Goal: Information Seeking & Learning: Find specific page/section

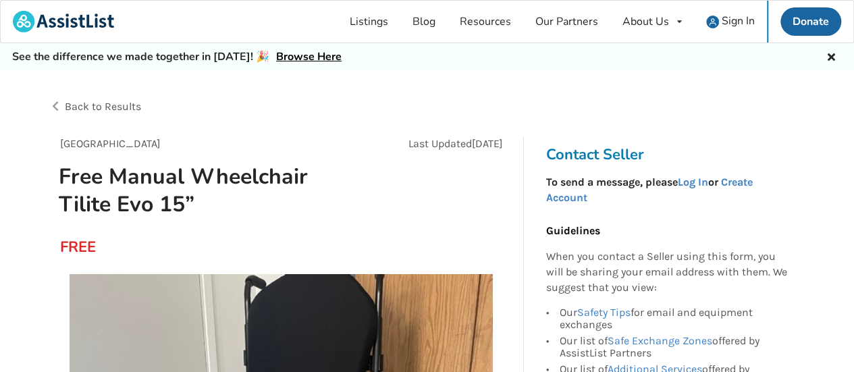
click at [831, 50] on icon at bounding box center [831, 55] width 13 height 11
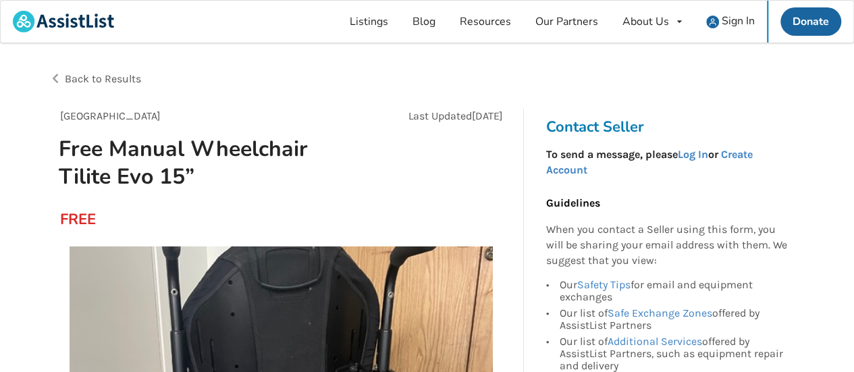
click at [600, 125] on h3 "Contact Seller" at bounding box center [670, 127] width 249 height 19
click at [691, 156] on link "Log In" at bounding box center [692, 154] width 30 height 13
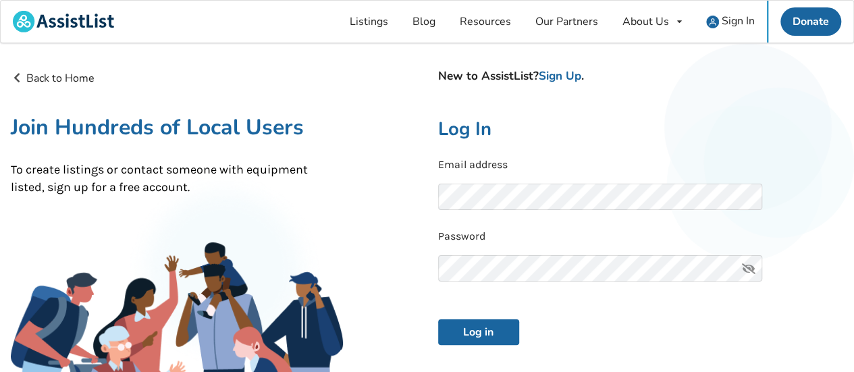
click at [563, 253] on div "Password" at bounding box center [641, 259] width 406 height 61
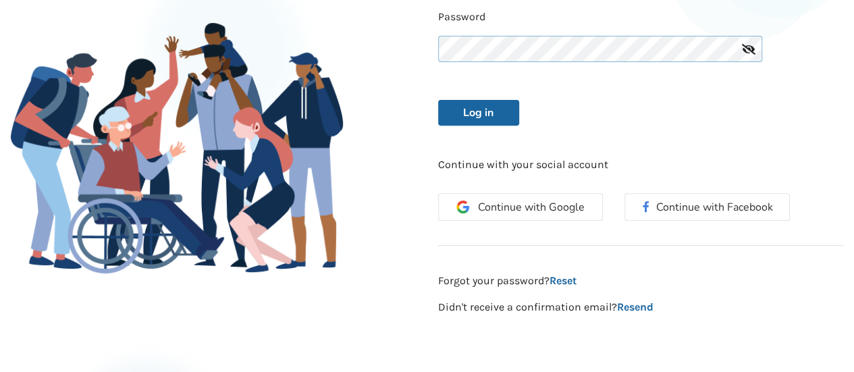
scroll to position [217, 0]
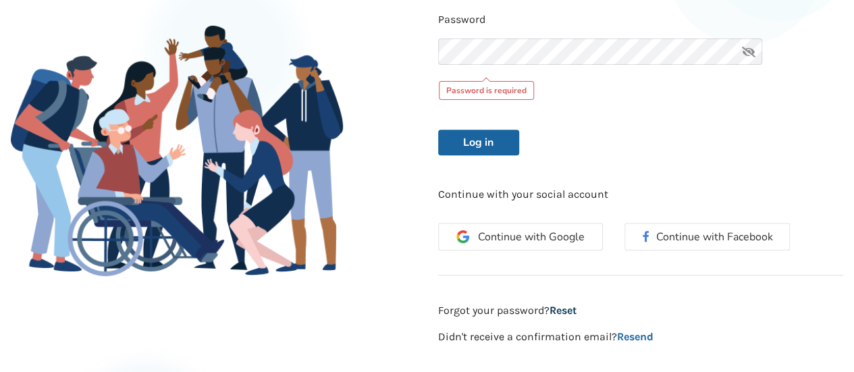
click at [568, 278] on div "New to AssistList? Sign Up . Log In Email address Password Password is required…" at bounding box center [642, 98] width 428 height 491
click at [568, 308] on link "Reset" at bounding box center [563, 310] width 27 height 13
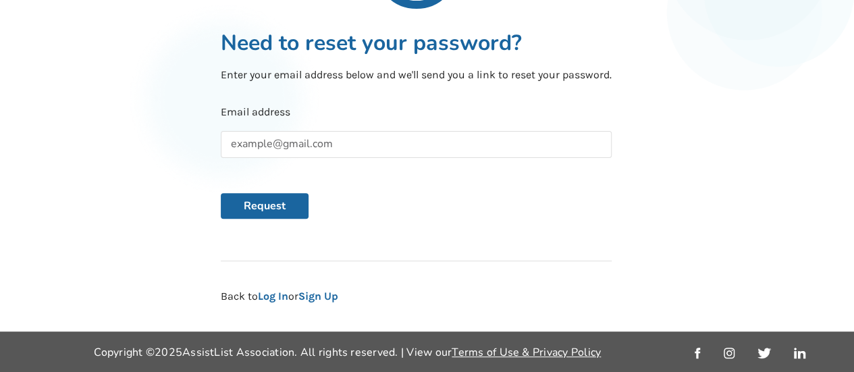
scroll to position [158, 0]
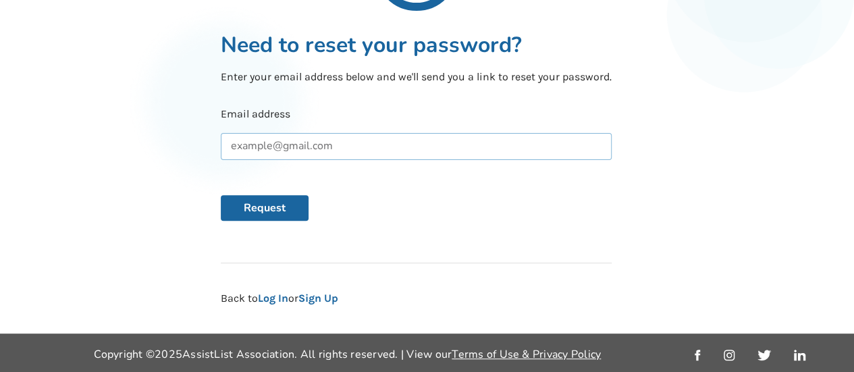
click at [309, 149] on input "text" at bounding box center [416, 146] width 391 height 27
type input "av.tha.roach@gmail.com"
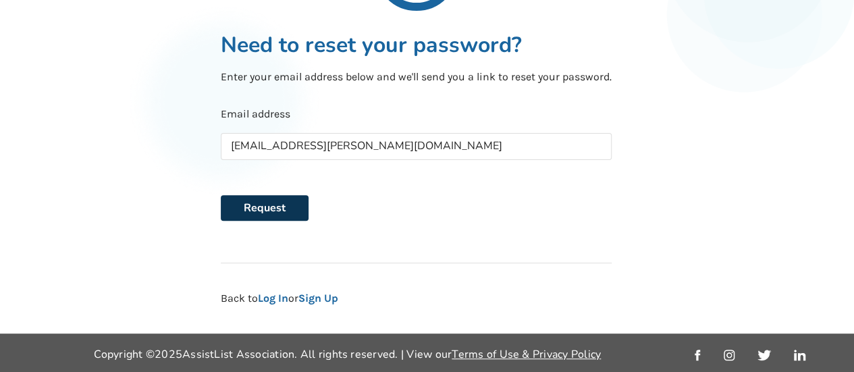
click at [301, 195] on button "Request" at bounding box center [265, 208] width 88 height 26
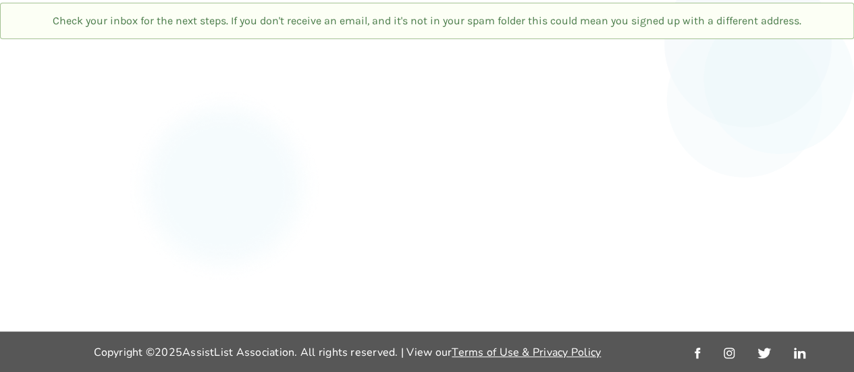
scroll to position [83, 0]
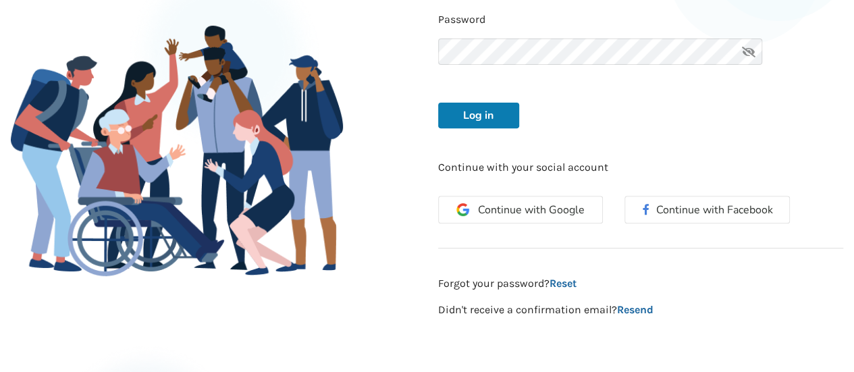
scroll to position [82, 0]
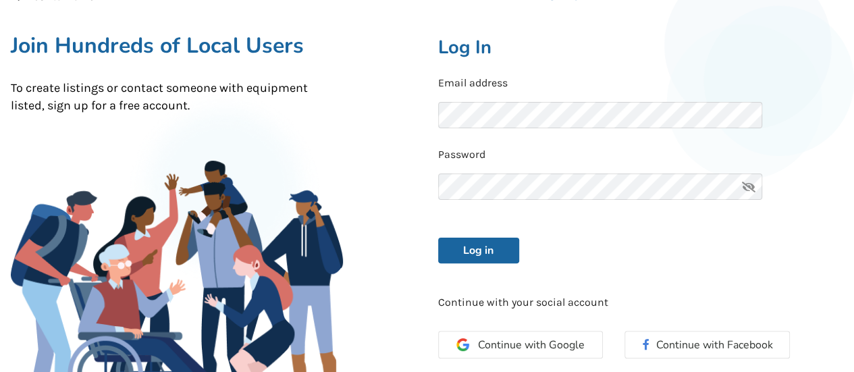
click at [748, 182] on icon at bounding box center [749, 187] width 27 height 26
click at [480, 251] on button "Log in" at bounding box center [478, 251] width 81 height 26
click at [480, 248] on button "Log in" at bounding box center [478, 251] width 81 height 26
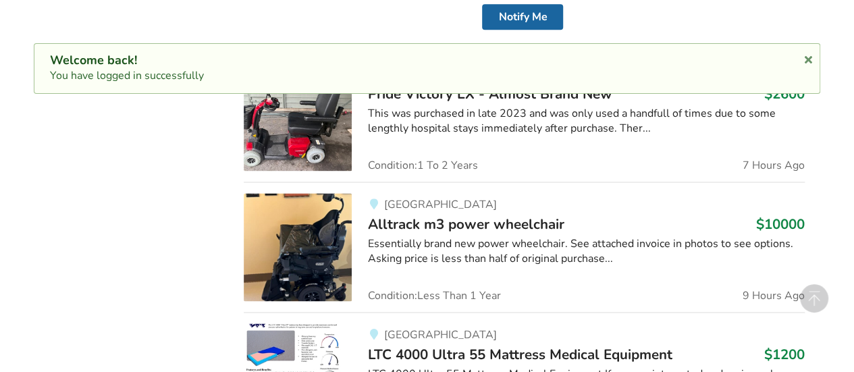
scroll to position [832, 0]
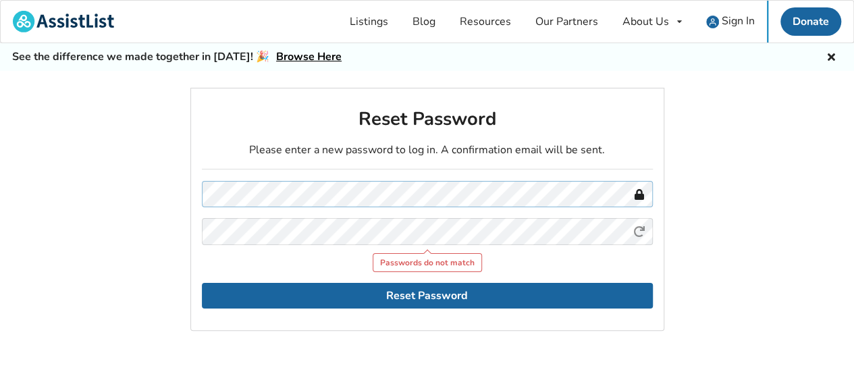
click at [160, 194] on div "Reset Password Please enter a new password to log in. A confirmation email will…" at bounding box center [427, 254] width 854 height 332
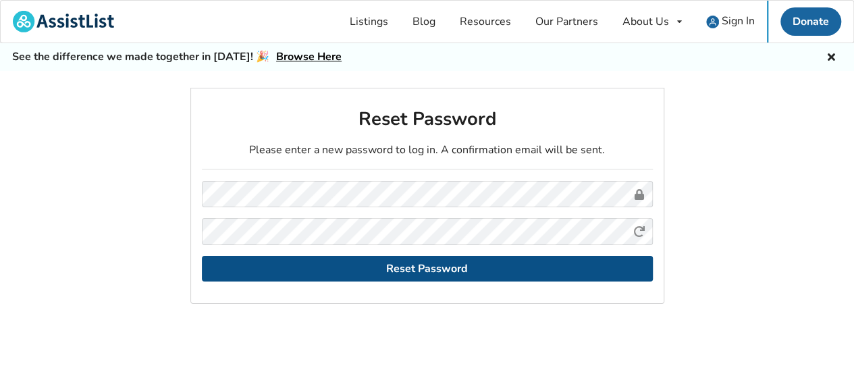
click at [436, 271] on button "Reset Password" at bounding box center [427, 269] width 451 height 26
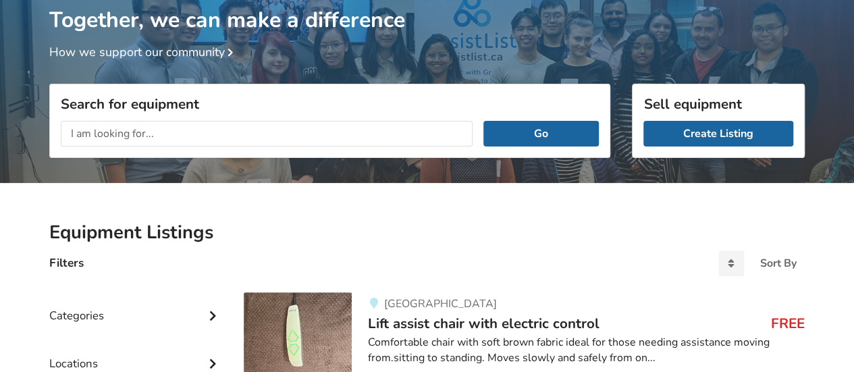
click at [621, 40] on div "Together, we can make a difference How we support our community" at bounding box center [427, 16] width 756 height 88
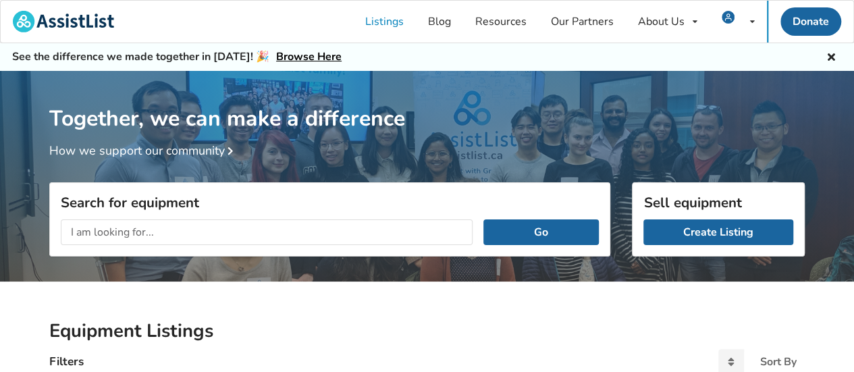
click at [274, 209] on div "Go" at bounding box center [330, 232] width 560 height 47
click at [292, 231] on input "text" at bounding box center [267, 233] width 412 height 26
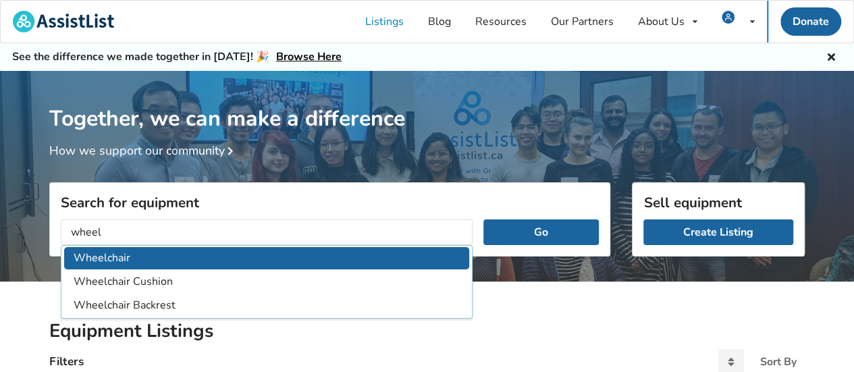
click at [122, 261] on li "Wheelchair" at bounding box center [266, 258] width 405 height 22
type input "Wheelchair"
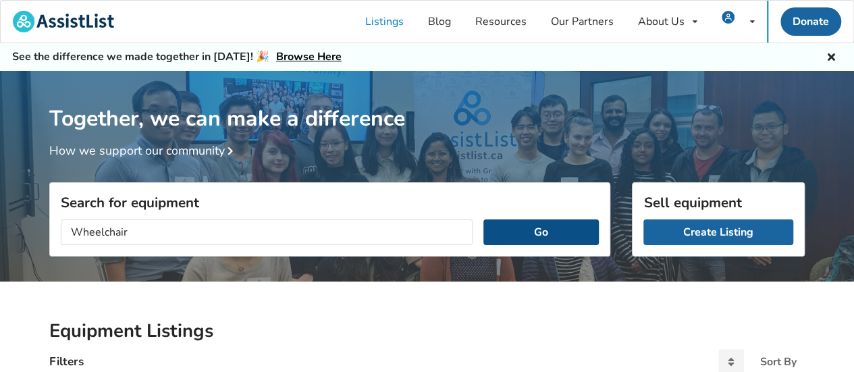
click at [567, 234] on button "Go" at bounding box center [541, 233] width 115 height 26
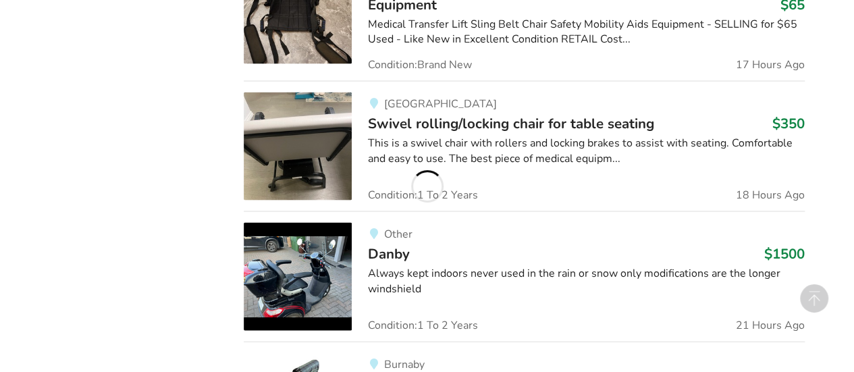
scroll to position [1358, 0]
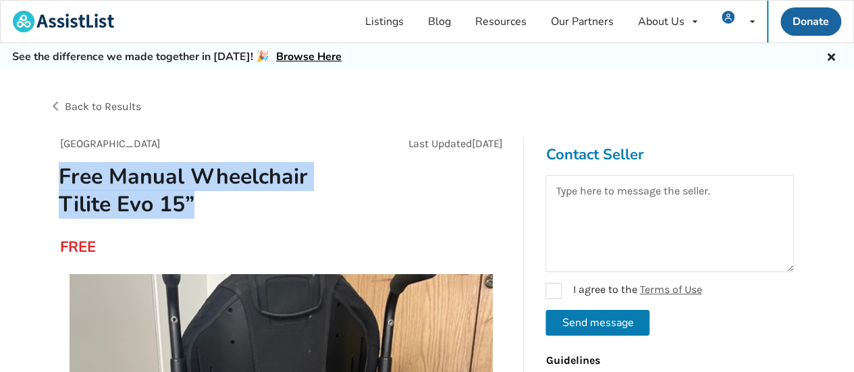
drag, startPoint x: 43, startPoint y: 174, endPoint x: 249, endPoint y: 196, distance: 206.5
copy h1 "Free Manual Wheelchair Tilite Evo 15”"
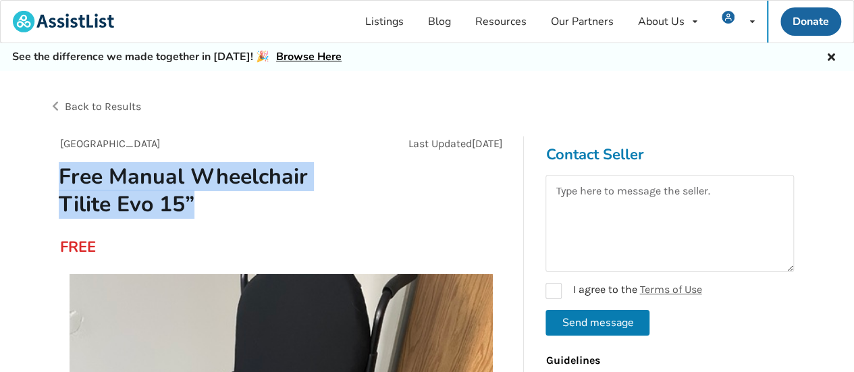
click at [388, 197] on div "Vancouver Last Updated Sep 23 Free Manual Wheelchair Tilite Evo 15”" at bounding box center [281, 182] width 464 height 93
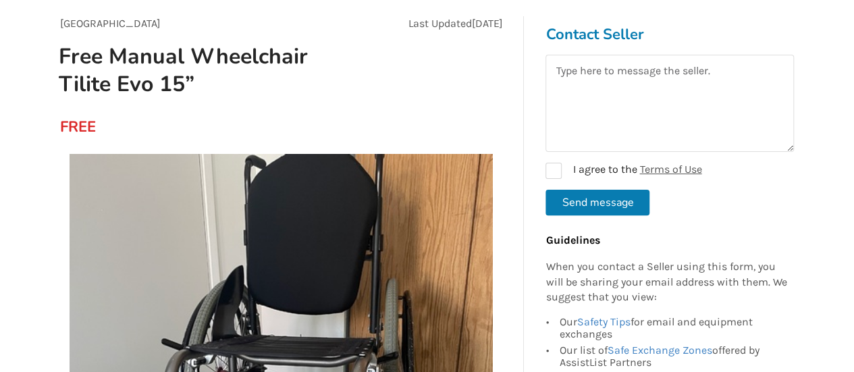
scroll to position [125, 0]
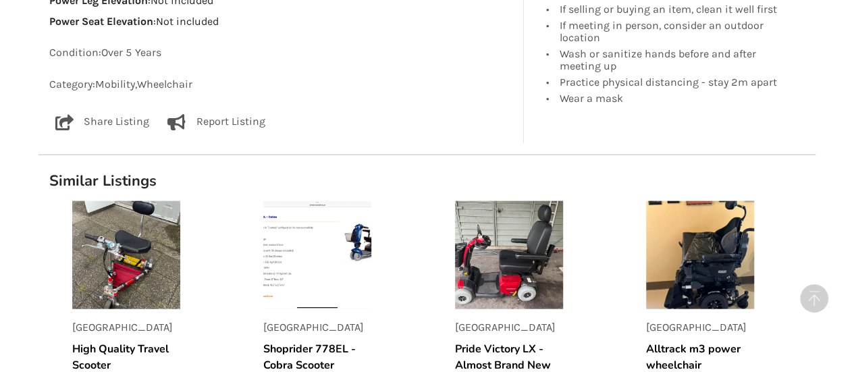
scroll to position [1364, 0]
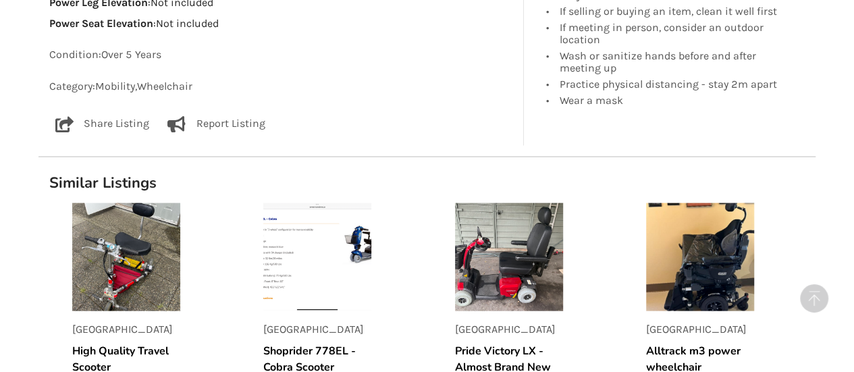
click at [55, 118] on icon at bounding box center [64, 124] width 19 height 16
click at [581, 157] on div "Similar Listings Maple Ridge High Quality Travel Scooter $2000 Vancouver Shopri…" at bounding box center [426, 295] width 777 height 277
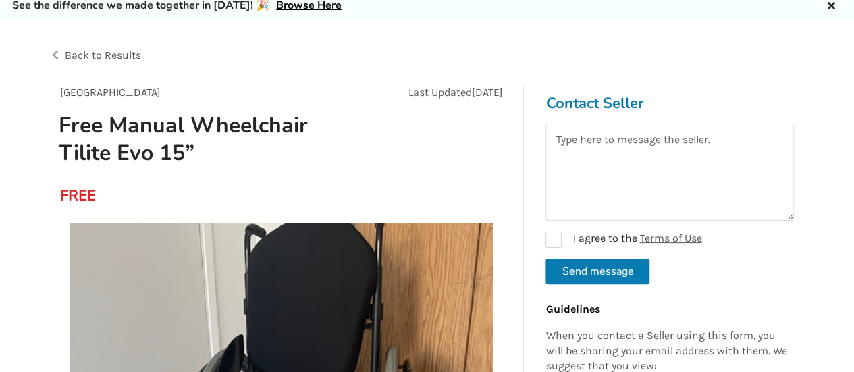
scroll to position [14, 0]
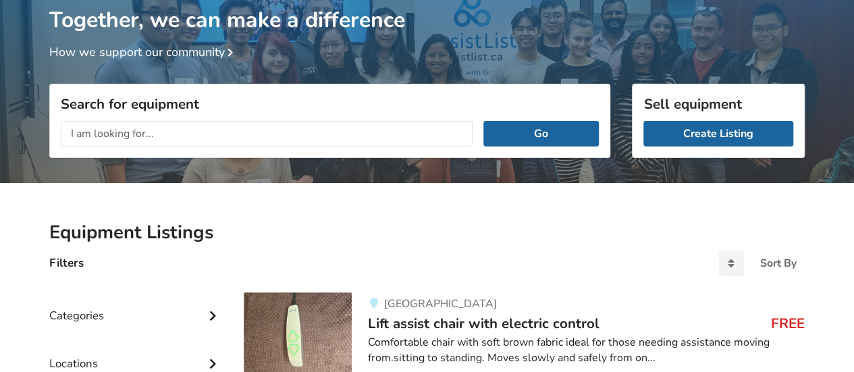
click at [388, 131] on input "text" at bounding box center [267, 134] width 412 height 26
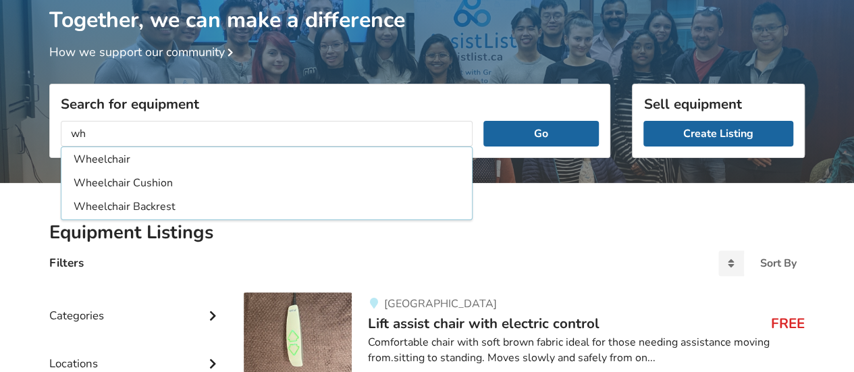
type input "w"
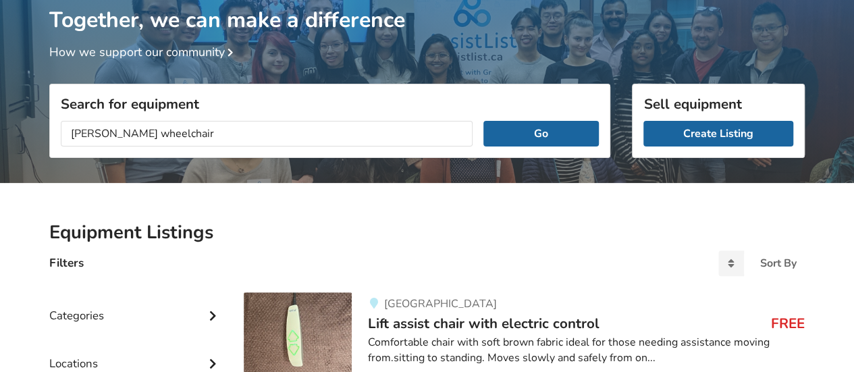
click at [548, 151] on div "manuel wheelchair Go" at bounding box center [330, 133] width 560 height 47
click at [536, 130] on button "Go" at bounding box center [541, 134] width 115 height 26
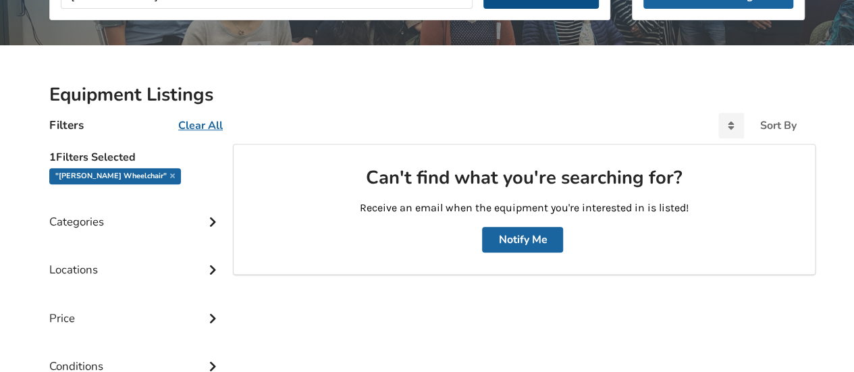
scroll to position [288, 0]
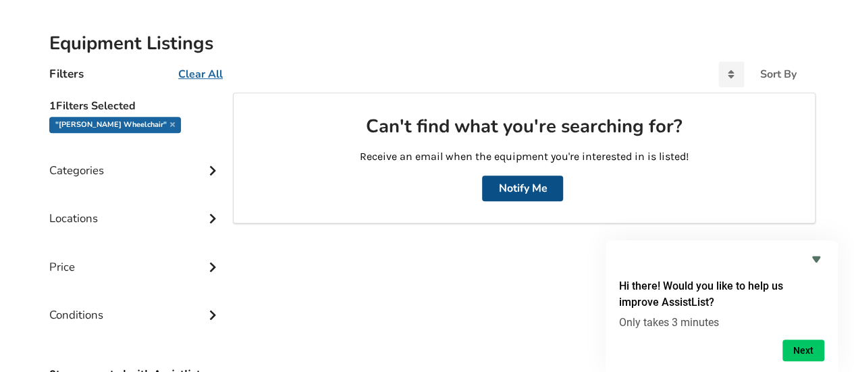
click at [539, 178] on button "Notify Me" at bounding box center [522, 189] width 81 height 26
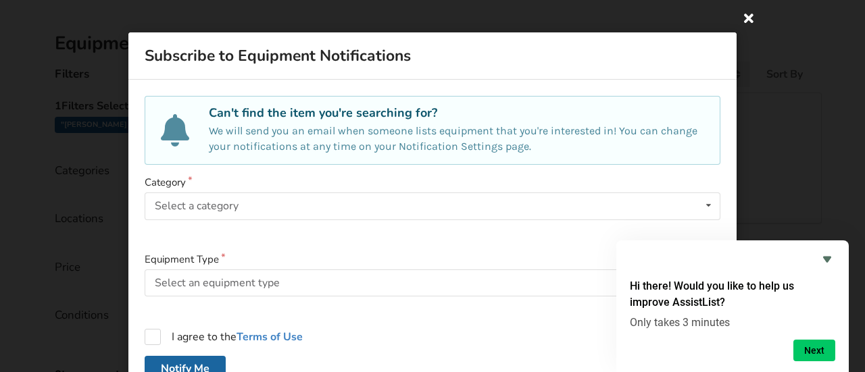
click at [739, 17] on icon at bounding box center [748, 17] width 24 height 24
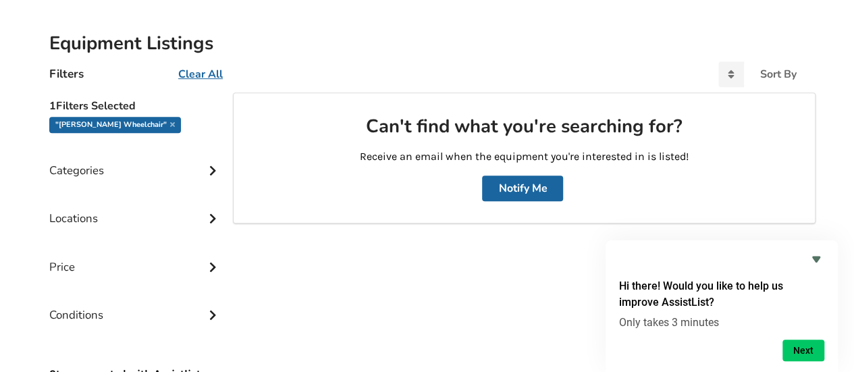
click at [816, 250] on div "Hi there! Would you like to help us improve AssistList? Only takes 3 minutes Ne…" at bounding box center [722, 306] width 232 height 132
click at [819, 256] on icon "Hide survey" at bounding box center [816, 259] width 16 height 16
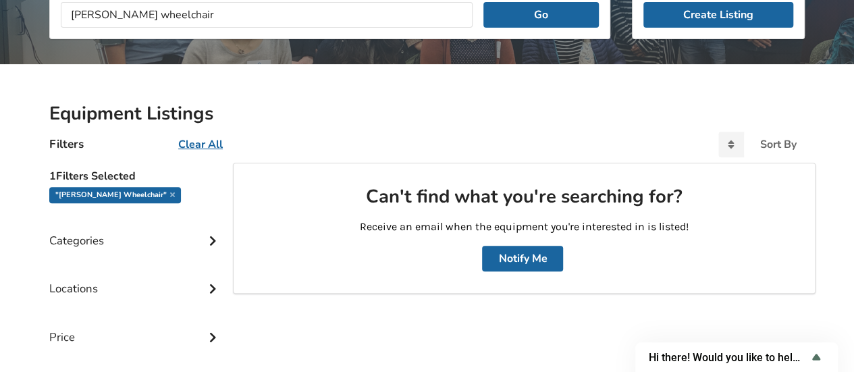
scroll to position [213, 0]
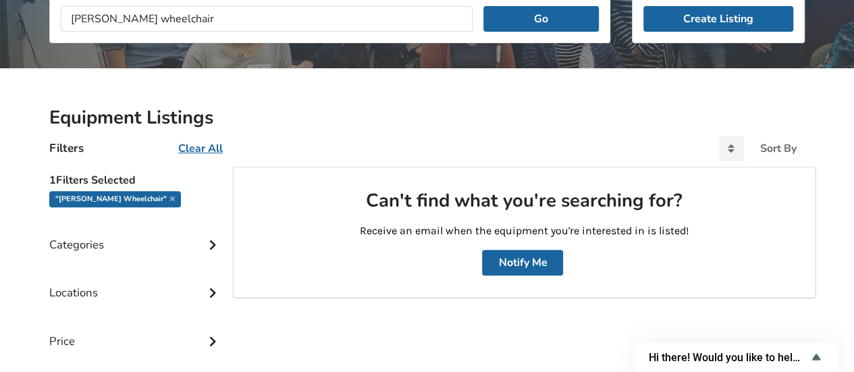
click at [220, 143] on u "Clear All" at bounding box center [200, 148] width 45 height 15
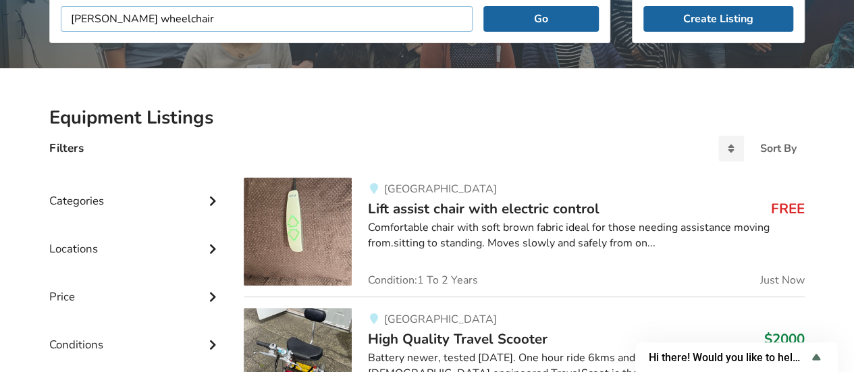
click at [303, 24] on input "manuel wheelchair" at bounding box center [267, 19] width 412 height 26
type input "m"
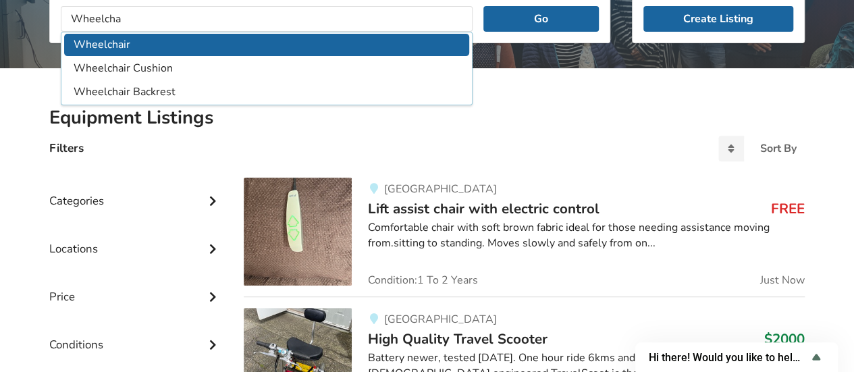
click at [134, 36] on li "Wheelchair" at bounding box center [266, 45] width 405 height 22
type input "Wheelchair"
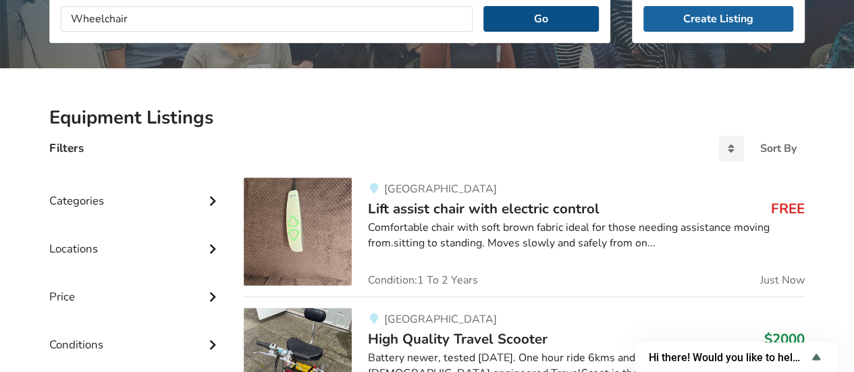
click at [575, 18] on button "Go" at bounding box center [541, 19] width 115 height 26
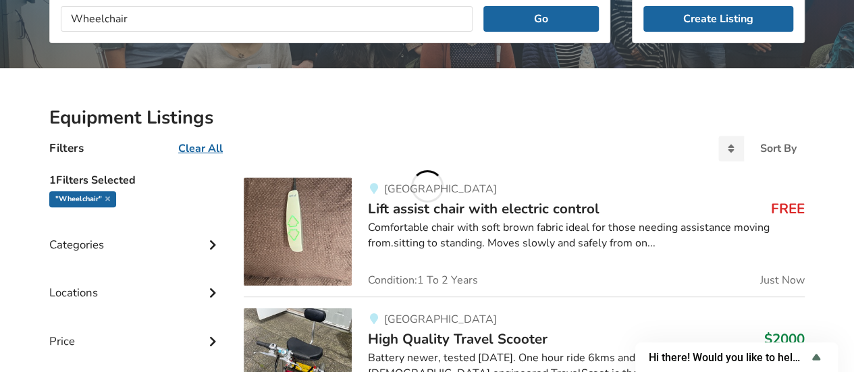
click at [194, 295] on div "Locations" at bounding box center [135, 283] width 173 height 48
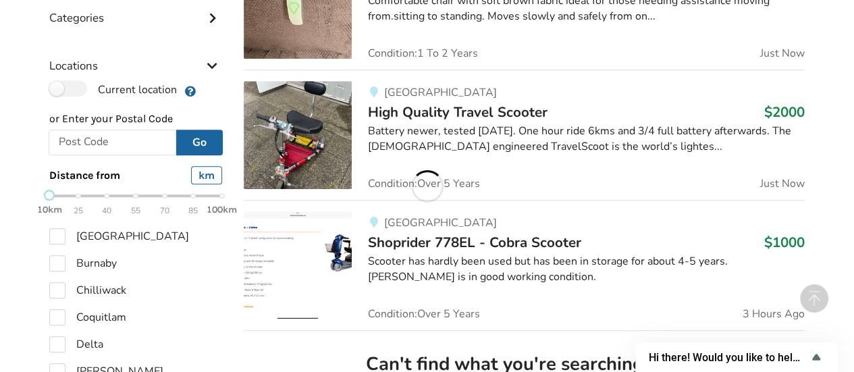
scroll to position [439, 0]
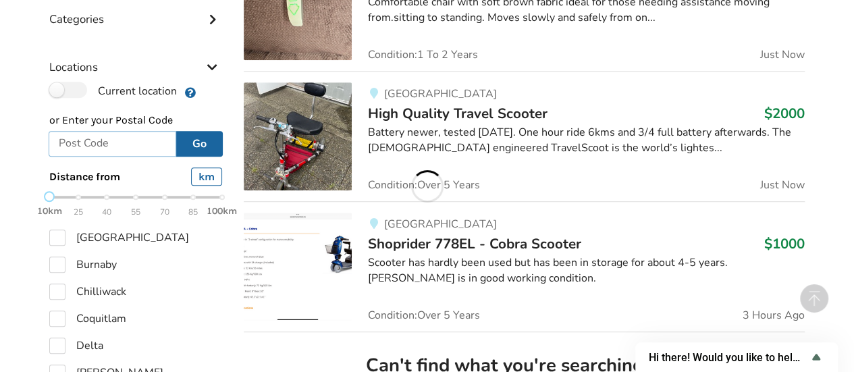
click at [112, 138] on input "text" at bounding box center [113, 144] width 128 height 26
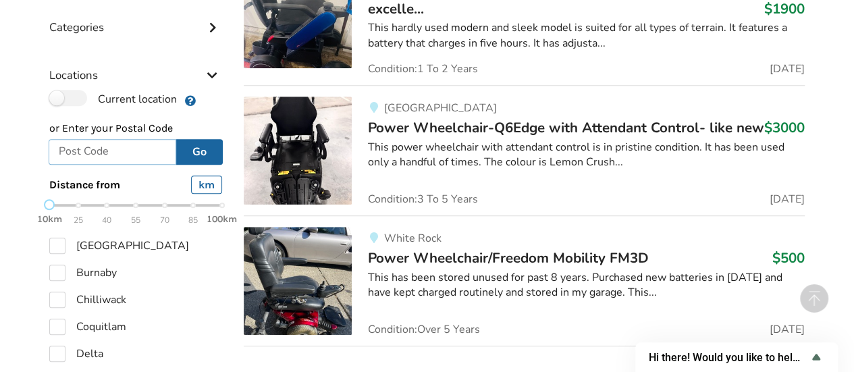
scroll to position [430, 0]
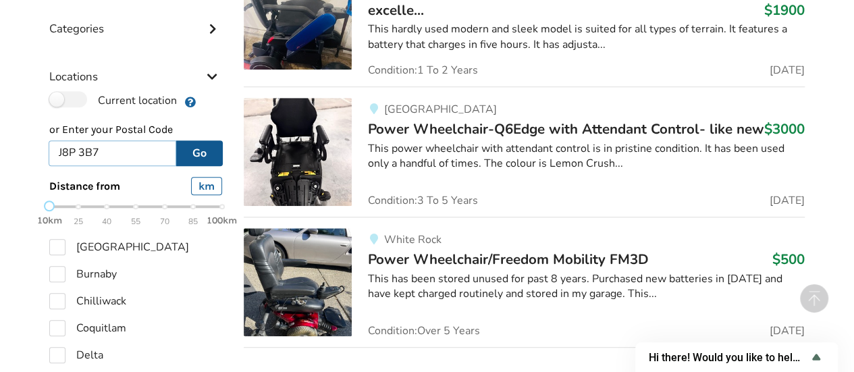
type input "J8P 3B7"
click at [195, 155] on button "Go" at bounding box center [199, 153] width 47 height 26
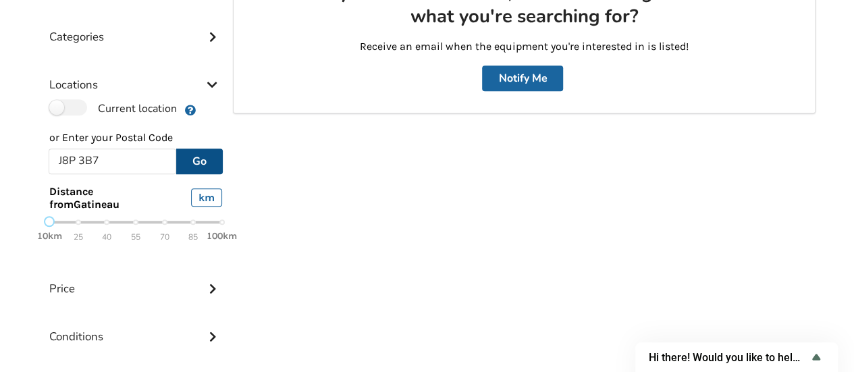
scroll to position [424, 0]
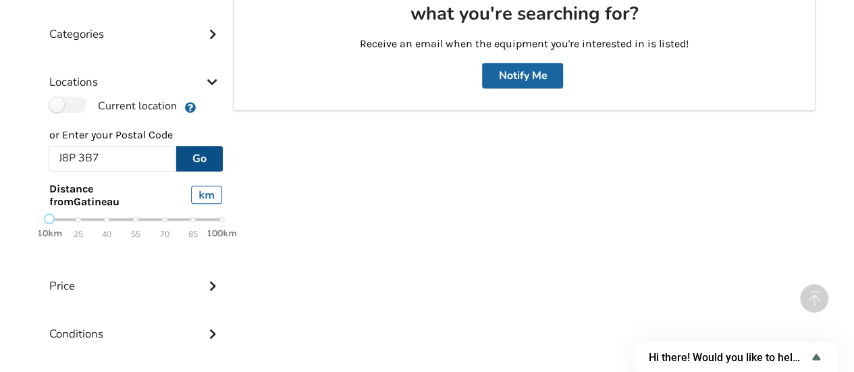
click at [73, 217] on div "10km 25 40 55 70 85 100km" at bounding box center [135, 227] width 173 height 24
click at [49, 219] on div "10km 25 40 55 70 85 100km" at bounding box center [135, 227] width 195 height 24
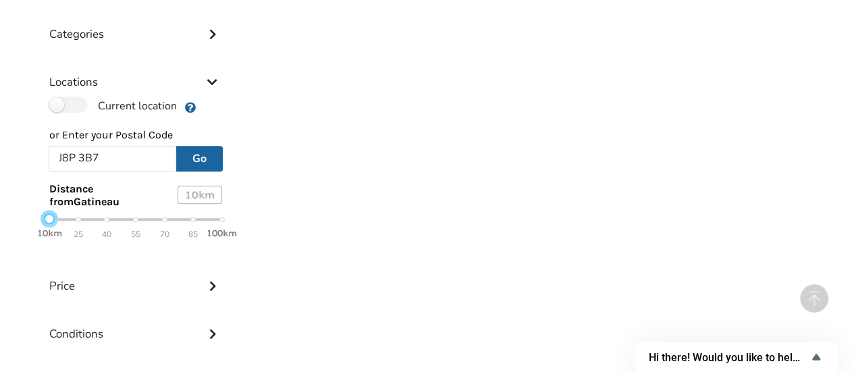
drag, startPoint x: 74, startPoint y: 216, endPoint x: 30, endPoint y: 226, distance: 45.6
click at [30, 226] on div "Equipment Listings Filters Clear All Sort By Most recent Price ascending Price …" at bounding box center [427, 155] width 854 height 596
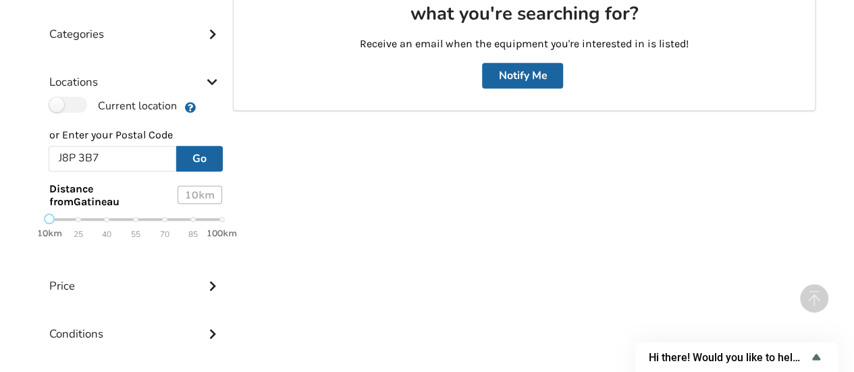
click at [210, 84] on icon at bounding box center [213, 80] width 14 height 11
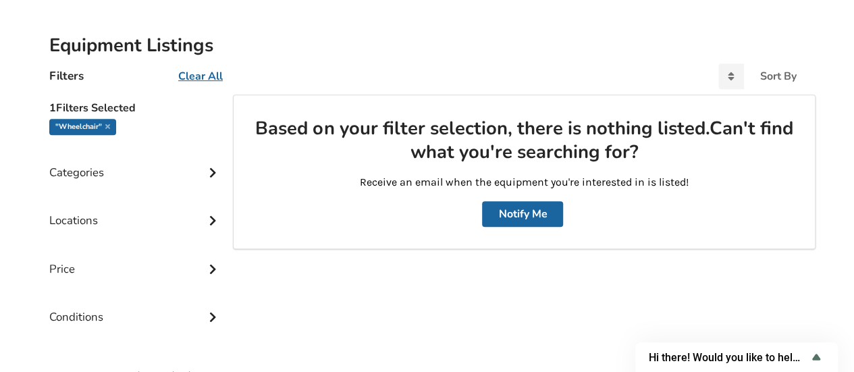
scroll to position [286, 0]
click at [205, 265] on div "Price" at bounding box center [135, 258] width 173 height 48
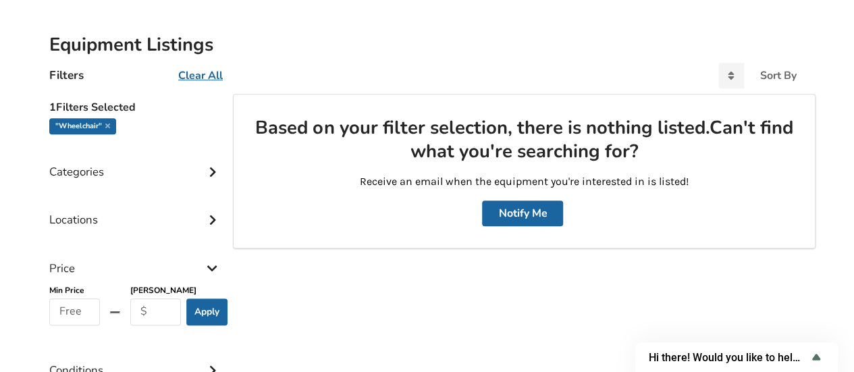
scroll to position [321, 0]
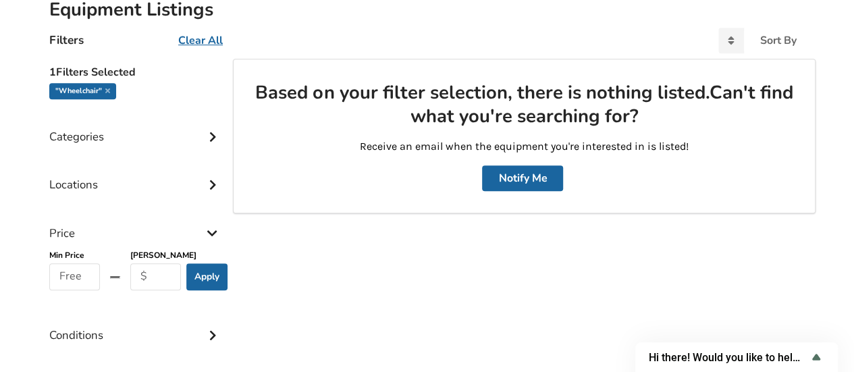
click at [193, 182] on div "Locations" at bounding box center [135, 175] width 173 height 48
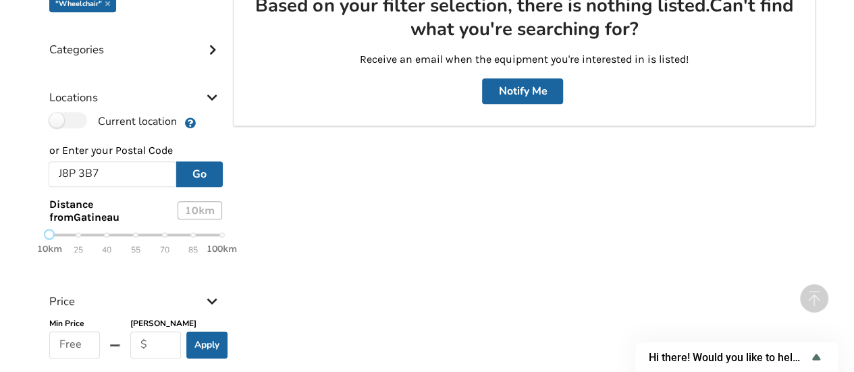
scroll to position [413, 0]
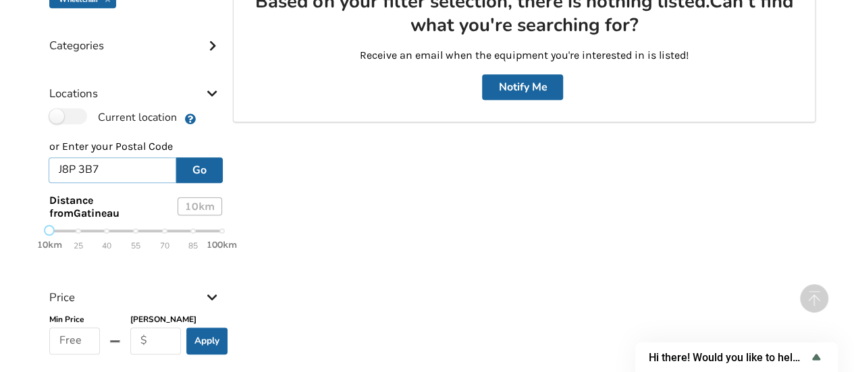
drag, startPoint x: 86, startPoint y: 167, endPoint x: 8, endPoint y: 170, distance: 77.7
click at [8, 170] on div "Equipment Listings Filters Clear All Sort By Most recent Price ascending Price …" at bounding box center [427, 194] width 854 height 650
click at [199, 163] on button "Go" at bounding box center [199, 170] width 47 height 26
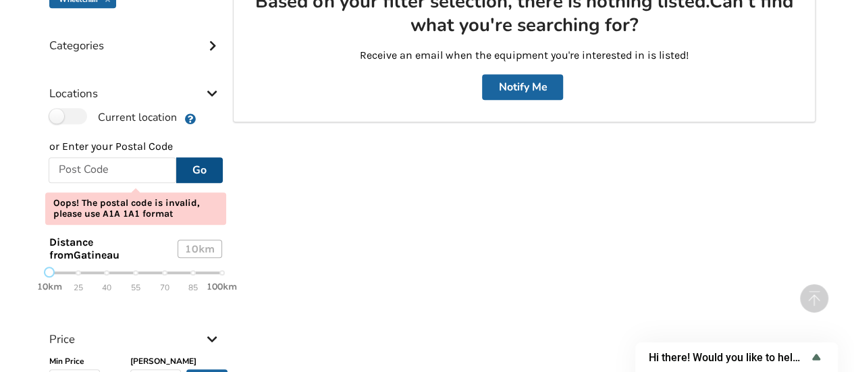
click at [199, 163] on button "Go" at bounding box center [199, 170] width 47 height 26
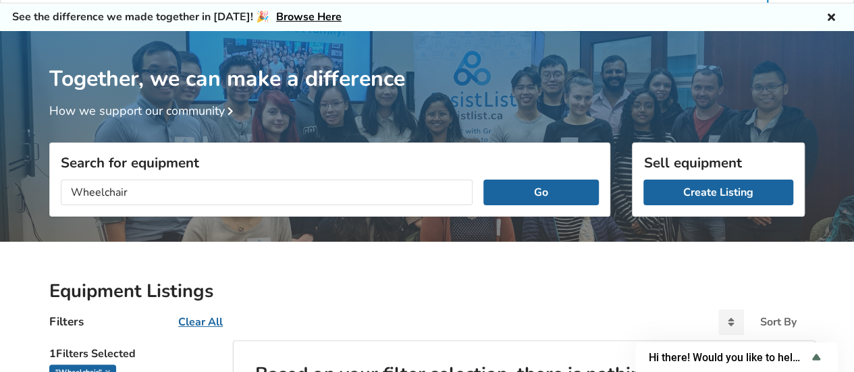
scroll to position [17, 0]
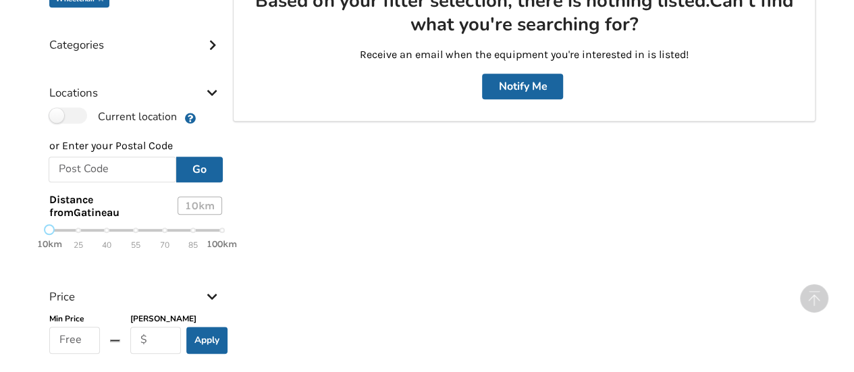
scroll to position [414, 0]
click at [207, 90] on icon at bounding box center [213, 90] width 14 height 11
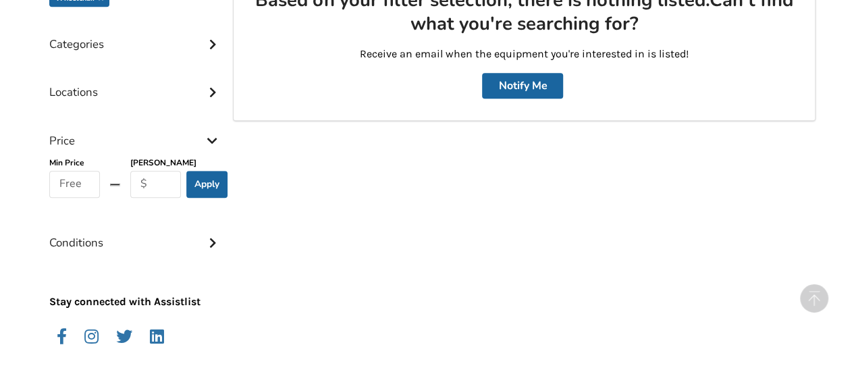
scroll to position [437, 0]
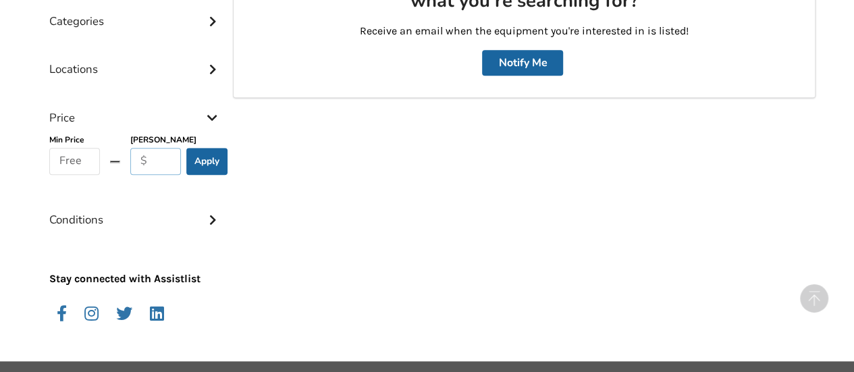
click at [156, 158] on input "text" at bounding box center [155, 161] width 51 height 27
type input "300"
click at [201, 164] on button "Apply" at bounding box center [206, 161] width 41 height 27
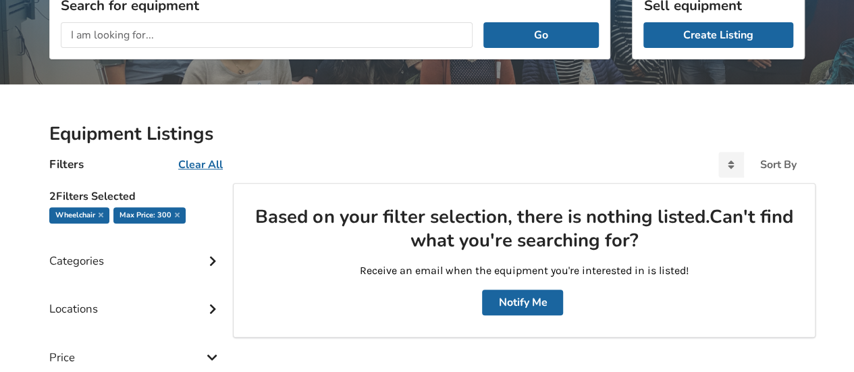
scroll to position [195, 0]
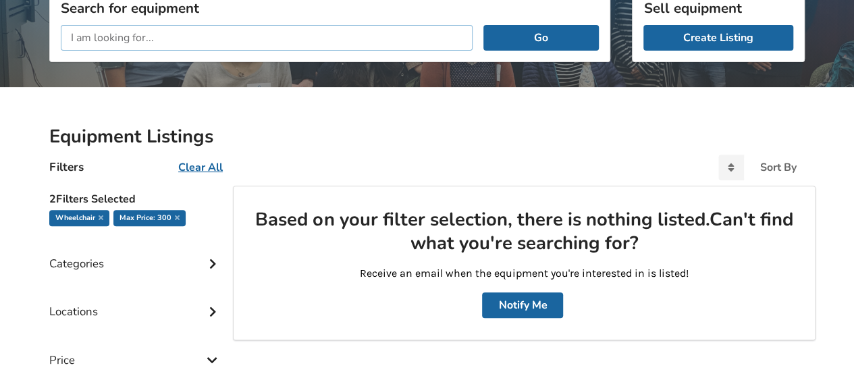
click at [290, 48] on input "text" at bounding box center [267, 38] width 412 height 26
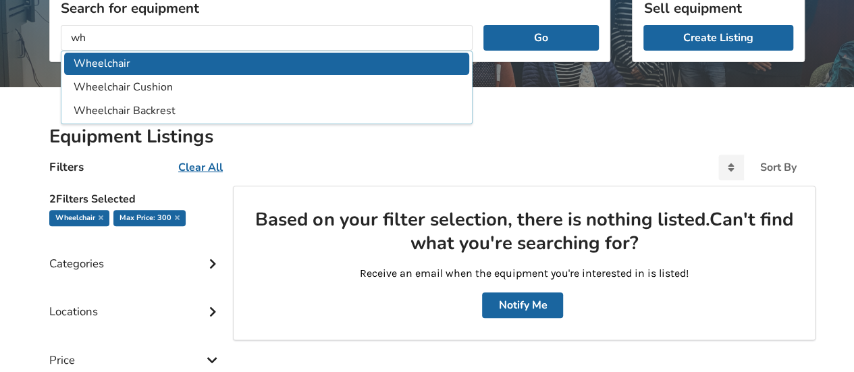
click at [180, 61] on li "Wheelchair" at bounding box center [266, 64] width 405 height 22
type input "Wheelchair"
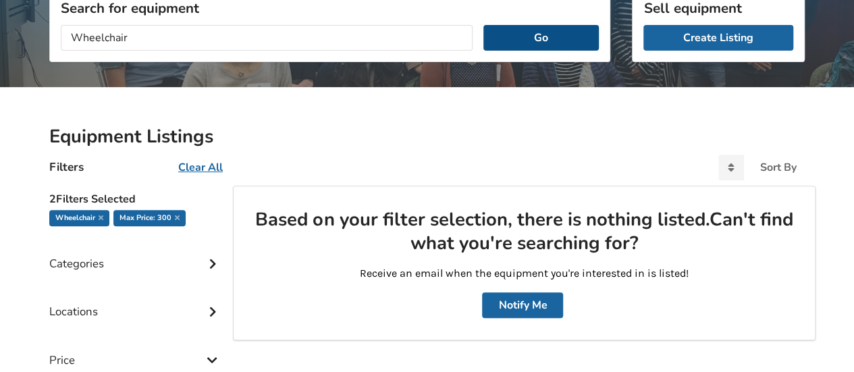
click at [546, 39] on button "Go" at bounding box center [541, 38] width 115 height 26
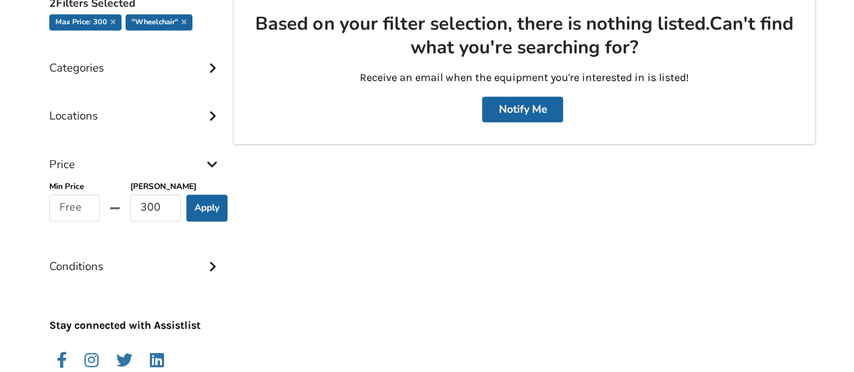
scroll to position [391, 0]
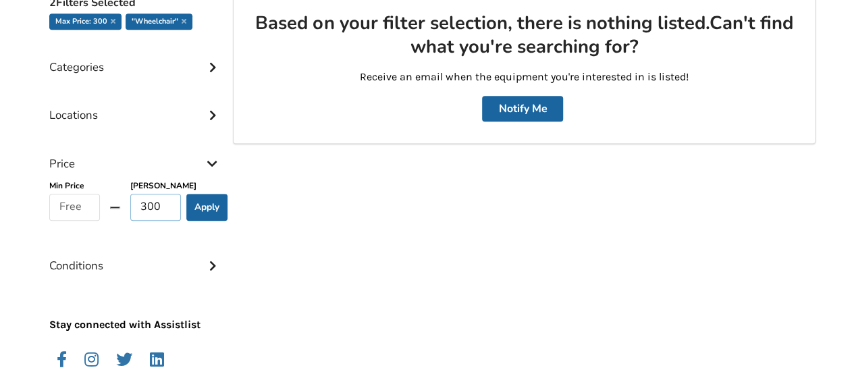
click at [165, 205] on input "300" at bounding box center [155, 207] width 51 height 27
type input "3"
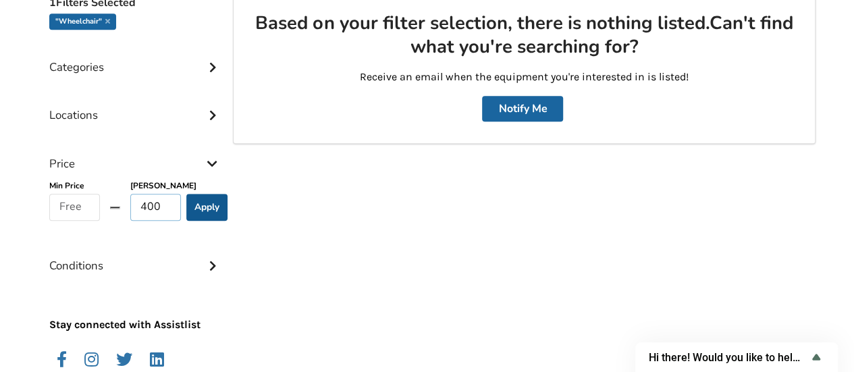
type input "400"
click at [207, 197] on button "Apply" at bounding box center [206, 207] width 41 height 27
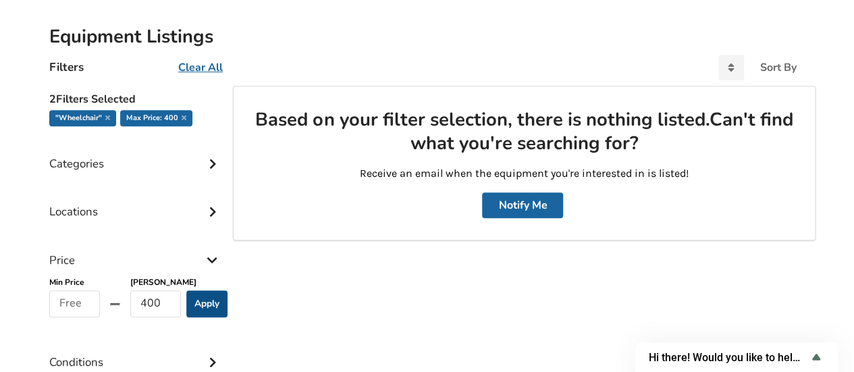
scroll to position [294, 0]
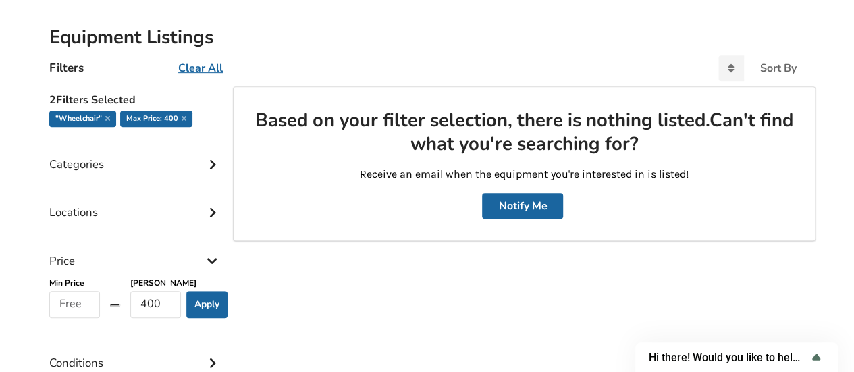
click at [197, 61] on u "Clear All" at bounding box center [200, 68] width 45 height 15
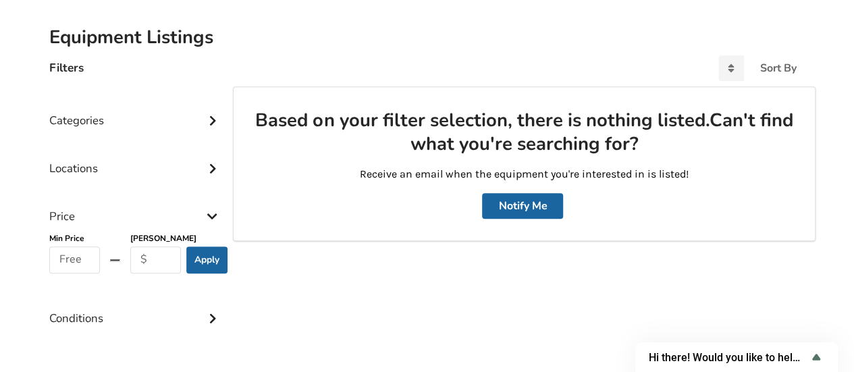
click at [208, 172] on div "Locations" at bounding box center [135, 158] width 173 height 48
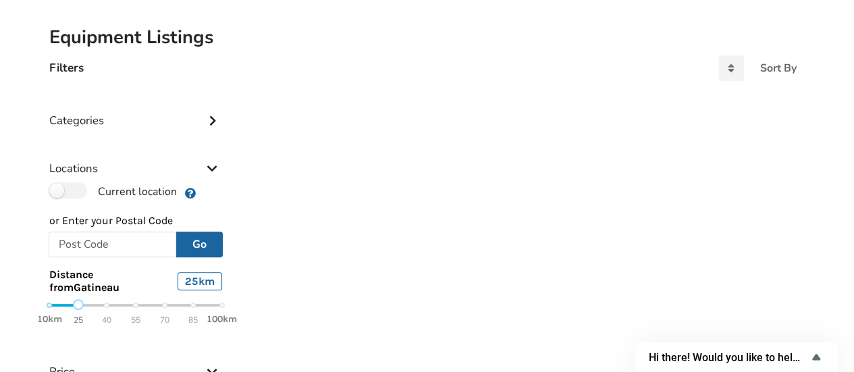
click at [73, 301] on div "10km 25 40 55 70 85 100km" at bounding box center [135, 313] width 173 height 24
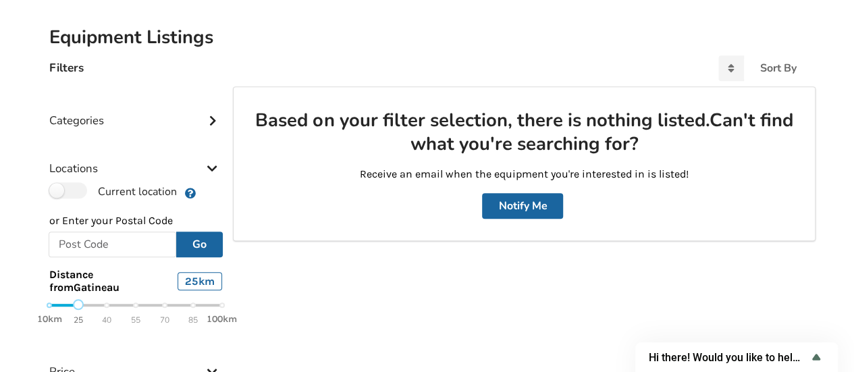
click at [54, 305] on div "10km 25 40 55 70 85 100km" at bounding box center [135, 313] width 173 height 24
click at [80, 307] on div "10km 25 40 55 70 85 100km" at bounding box center [135, 313] width 173 height 24
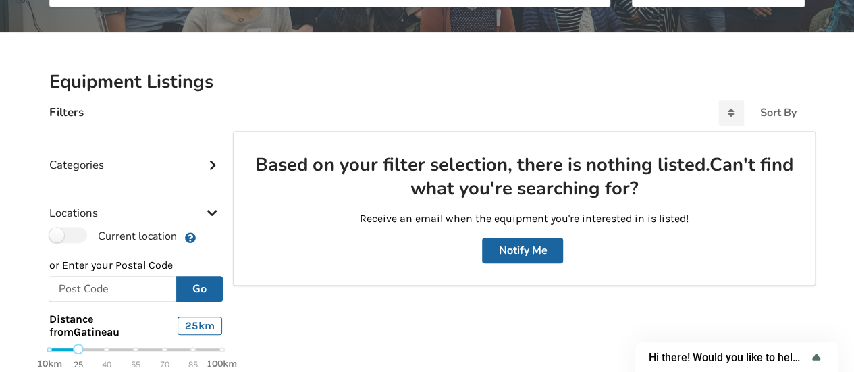
scroll to position [215, 0]
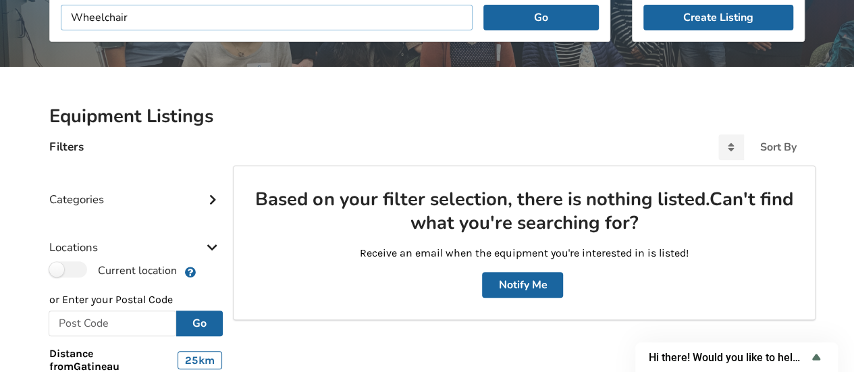
click at [250, 23] on input "Wheelchair" at bounding box center [267, 18] width 412 height 26
click at [534, 25] on button "Go" at bounding box center [541, 18] width 115 height 26
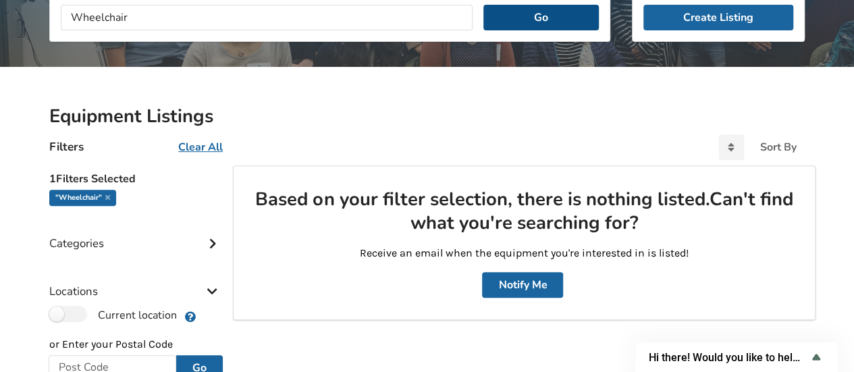
click at [534, 25] on button "Go" at bounding box center [541, 18] width 115 height 26
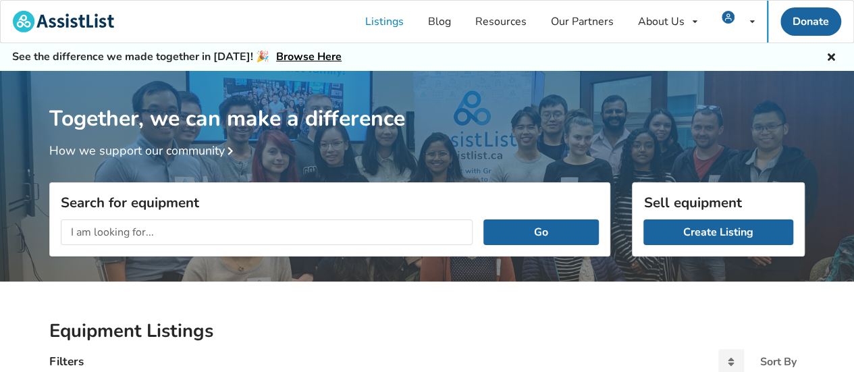
click at [312, 234] on input "text" at bounding box center [267, 233] width 412 height 26
type input "wheelchair"
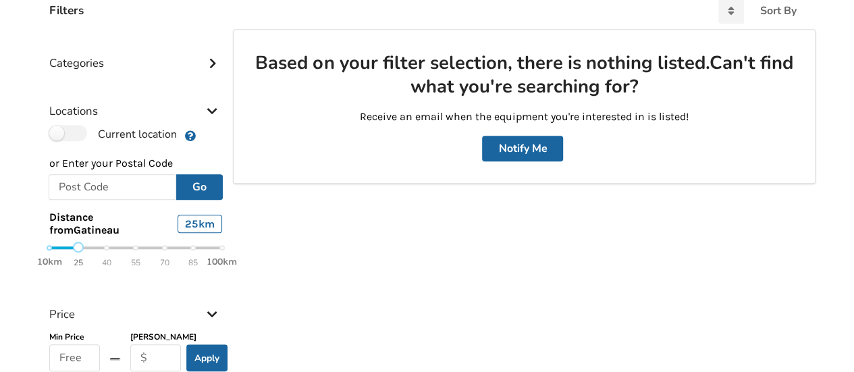
click at [569, 240] on div "Based on your filter selection, there is nothing listed. Can't find what you're…" at bounding box center [524, 277] width 583 height 497
drag, startPoint x: 569, startPoint y: 240, endPoint x: 186, endPoint y: 202, distance: 385.5
click at [186, 202] on div "Categories Bathroom Safety Bedroom Equipment Daily Living Aids Mobility Pediatr…" at bounding box center [426, 283] width 777 height 508
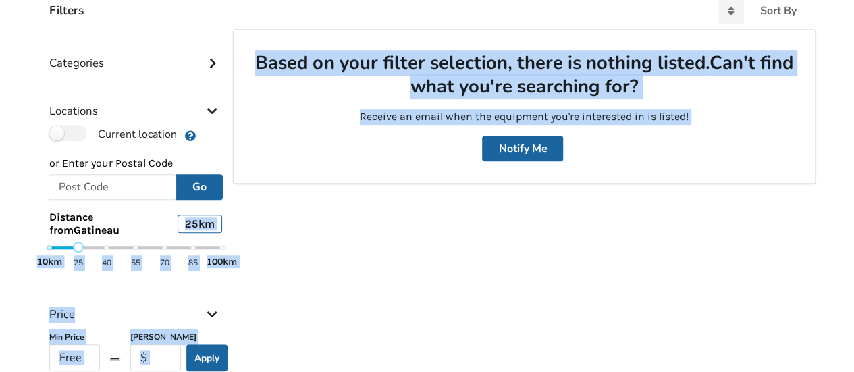
click at [623, 253] on div "Based on your filter selection, there is nothing listed. Can't find what you're…" at bounding box center [524, 277] width 583 height 497
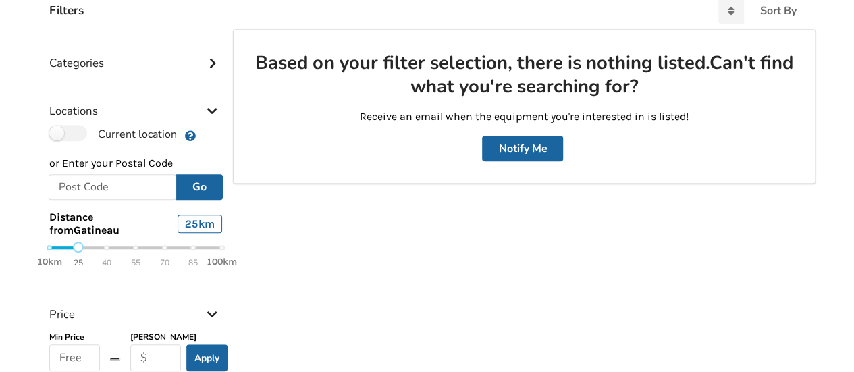
click at [528, 163] on div "Based on your filter selection, there is nothing listed. Can't find what you're…" at bounding box center [525, 107] width 560 height 132
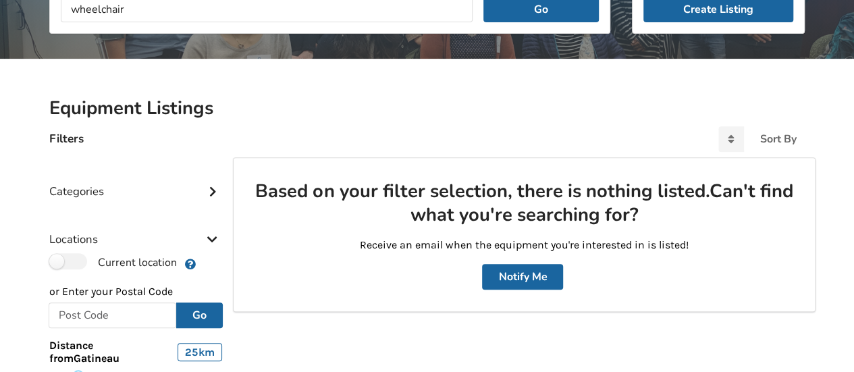
scroll to position [0, 0]
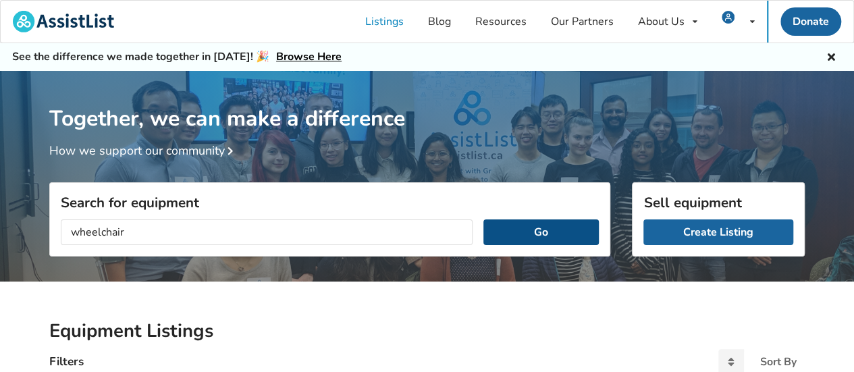
click at [567, 234] on button "Go" at bounding box center [541, 233] width 115 height 26
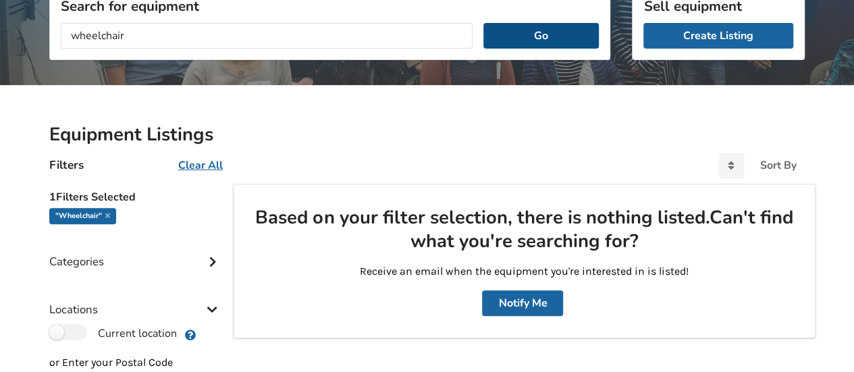
scroll to position [11, 0]
